Goal: Navigation & Orientation: Find specific page/section

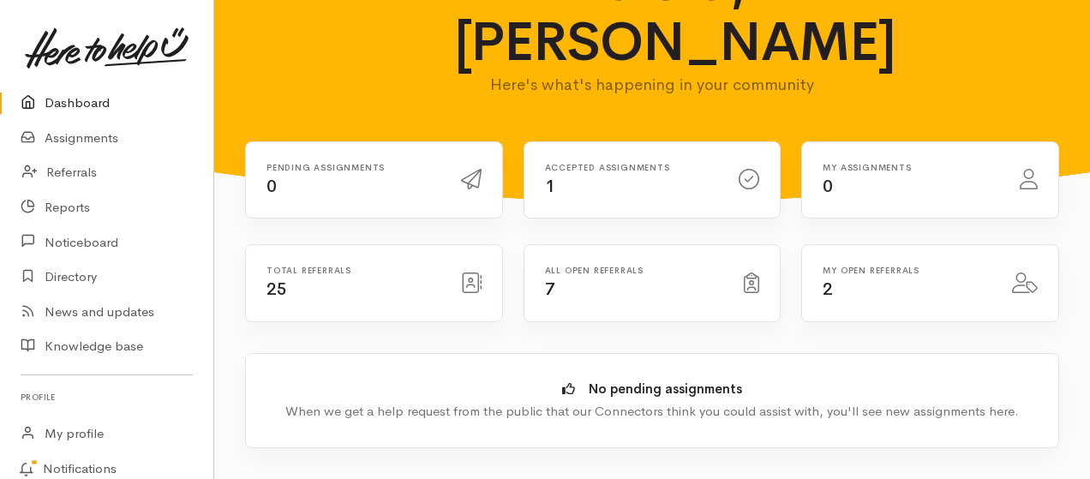
scroll to position [114, 0]
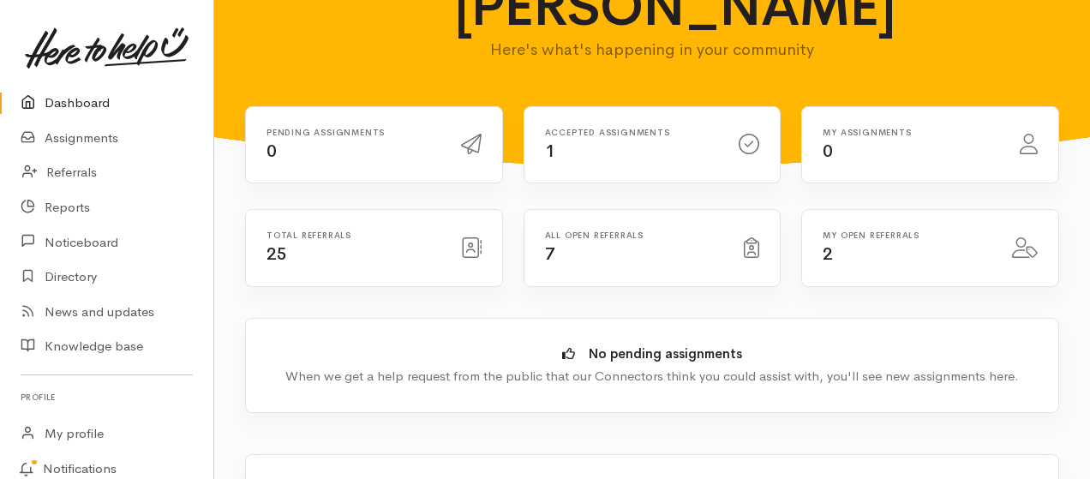
click at [468, 245] on icon at bounding box center [471, 247] width 21 height 21
drag, startPoint x: 340, startPoint y: 261, endPoint x: 332, endPoint y: 258, distance: 9.2
click at [338, 261] on div "Total referrals 25" at bounding box center [353, 247] width 194 height 35
click at [72, 169] on link "Referrals" at bounding box center [106, 172] width 213 height 35
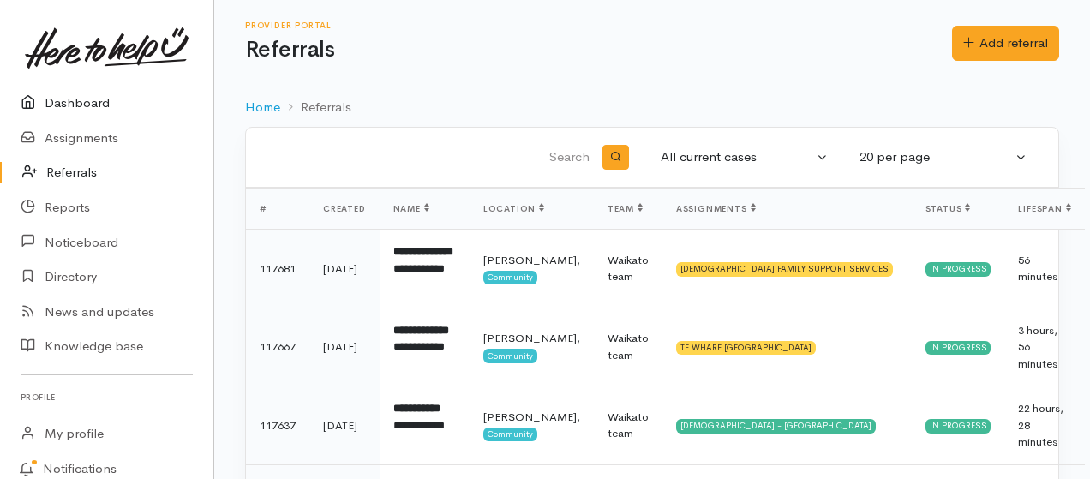
click at [78, 105] on link "Dashboard" at bounding box center [106, 103] width 213 height 35
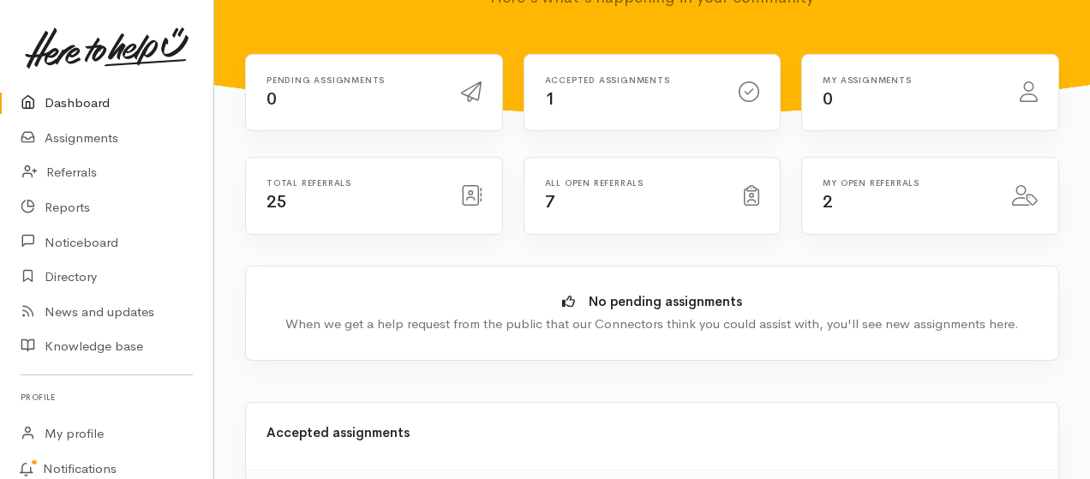
scroll to position [228, 0]
